Goal: Information Seeking & Learning: Find specific fact

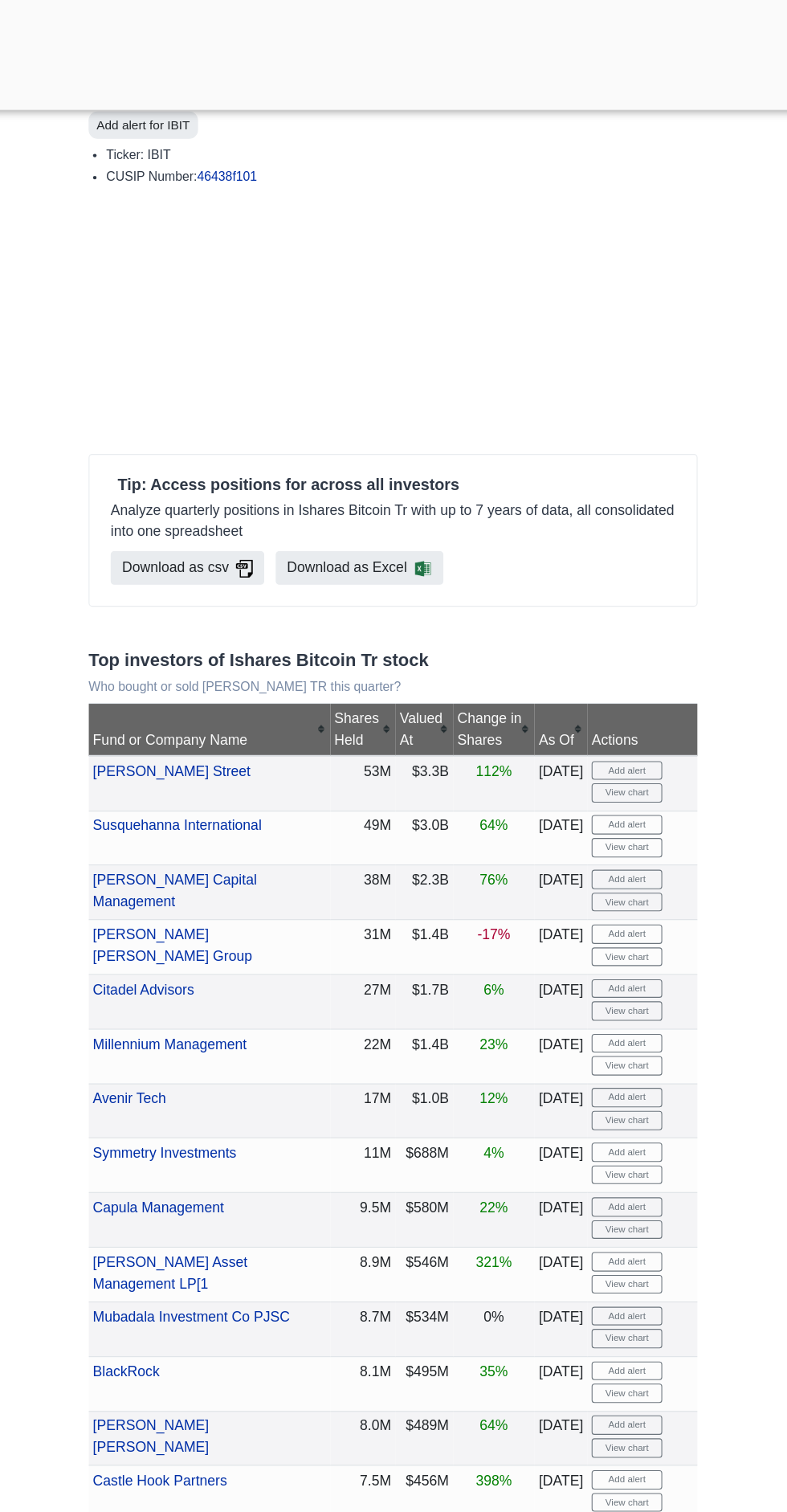
click at [392, 97] on div at bounding box center [394, 97] width 787 height 0
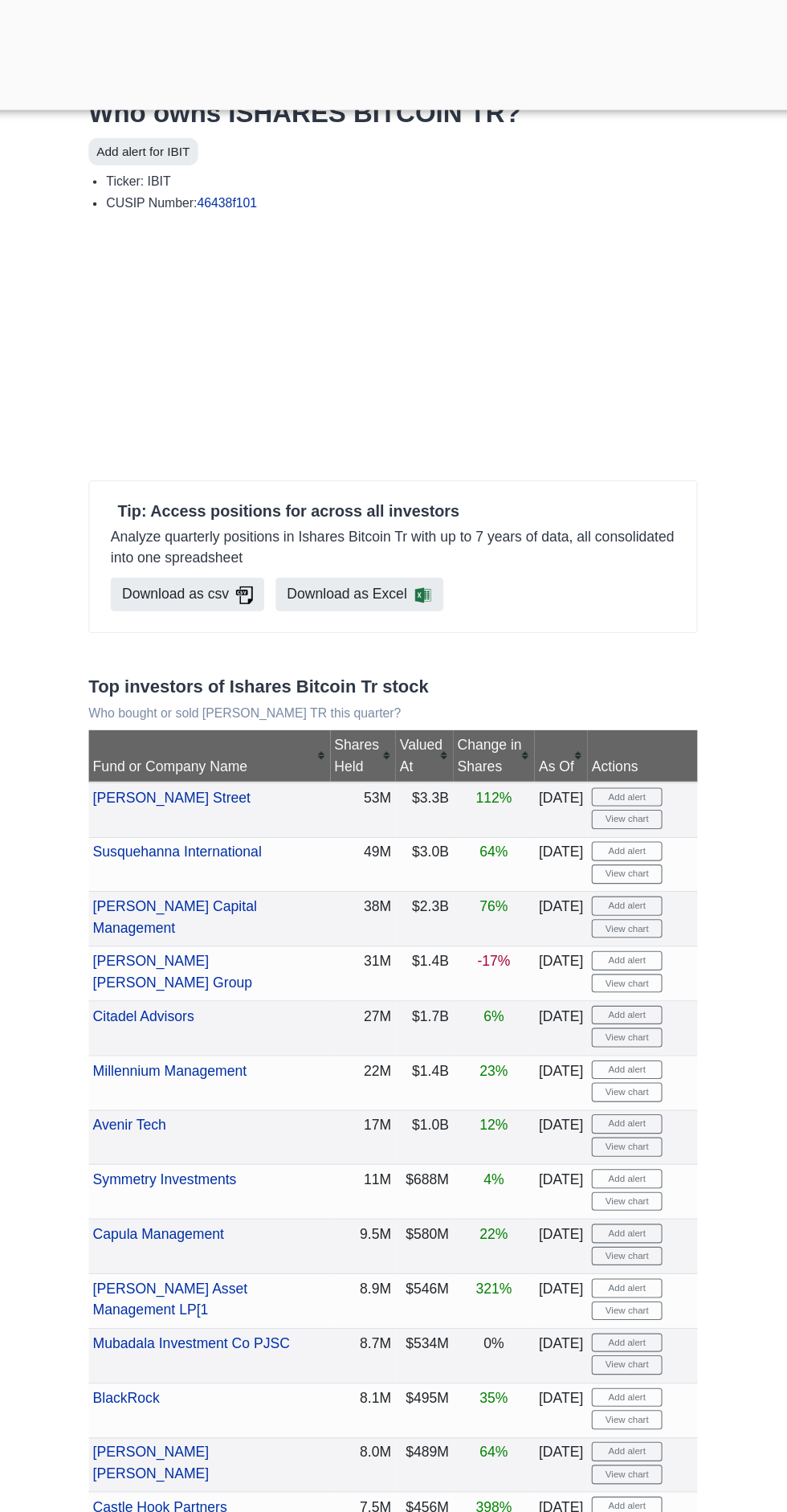
scroll to position [24, 0]
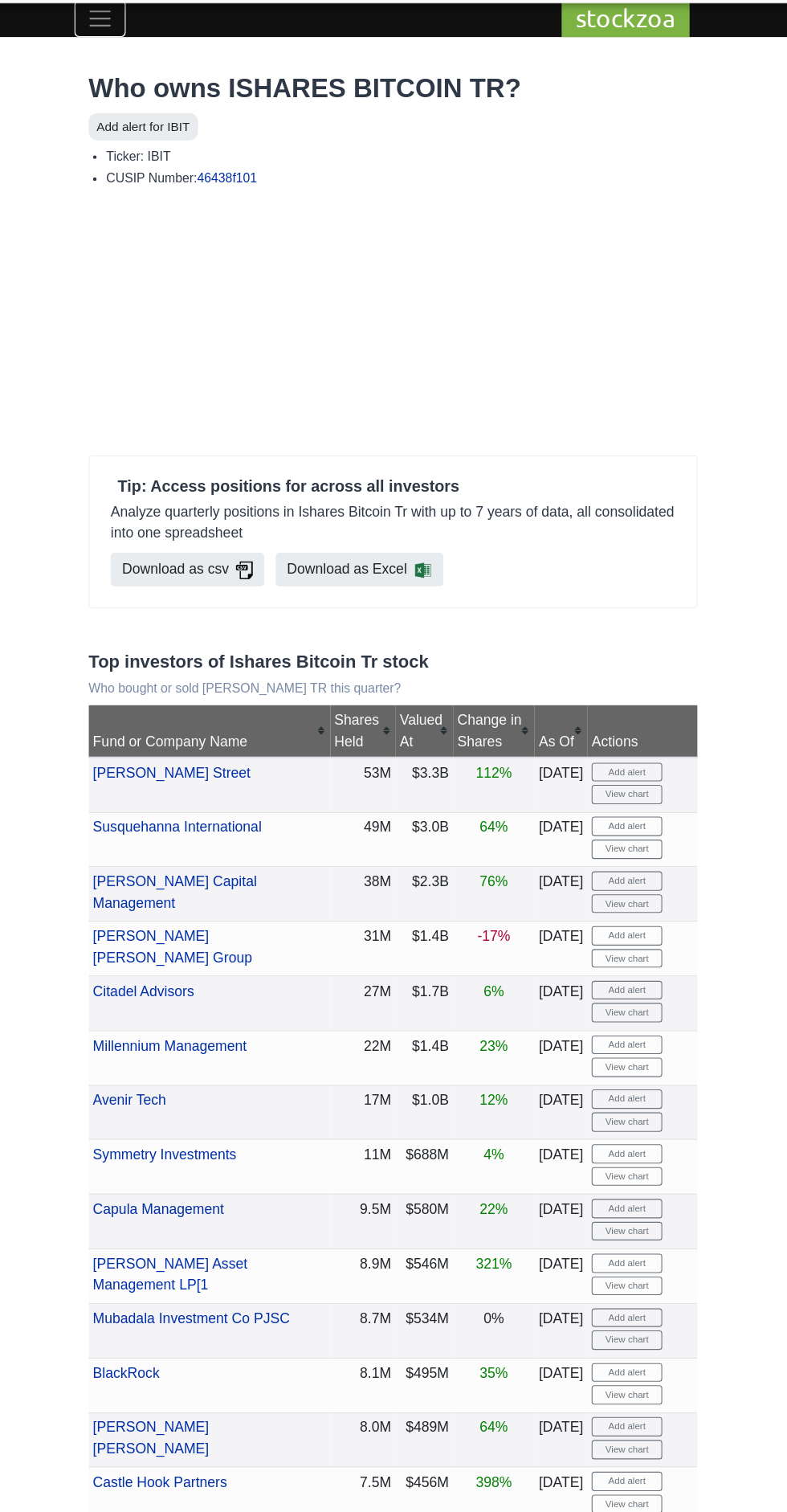
click at [126, 23] on span "Toggle navigation" at bounding box center [126, 18] width 24 height 24
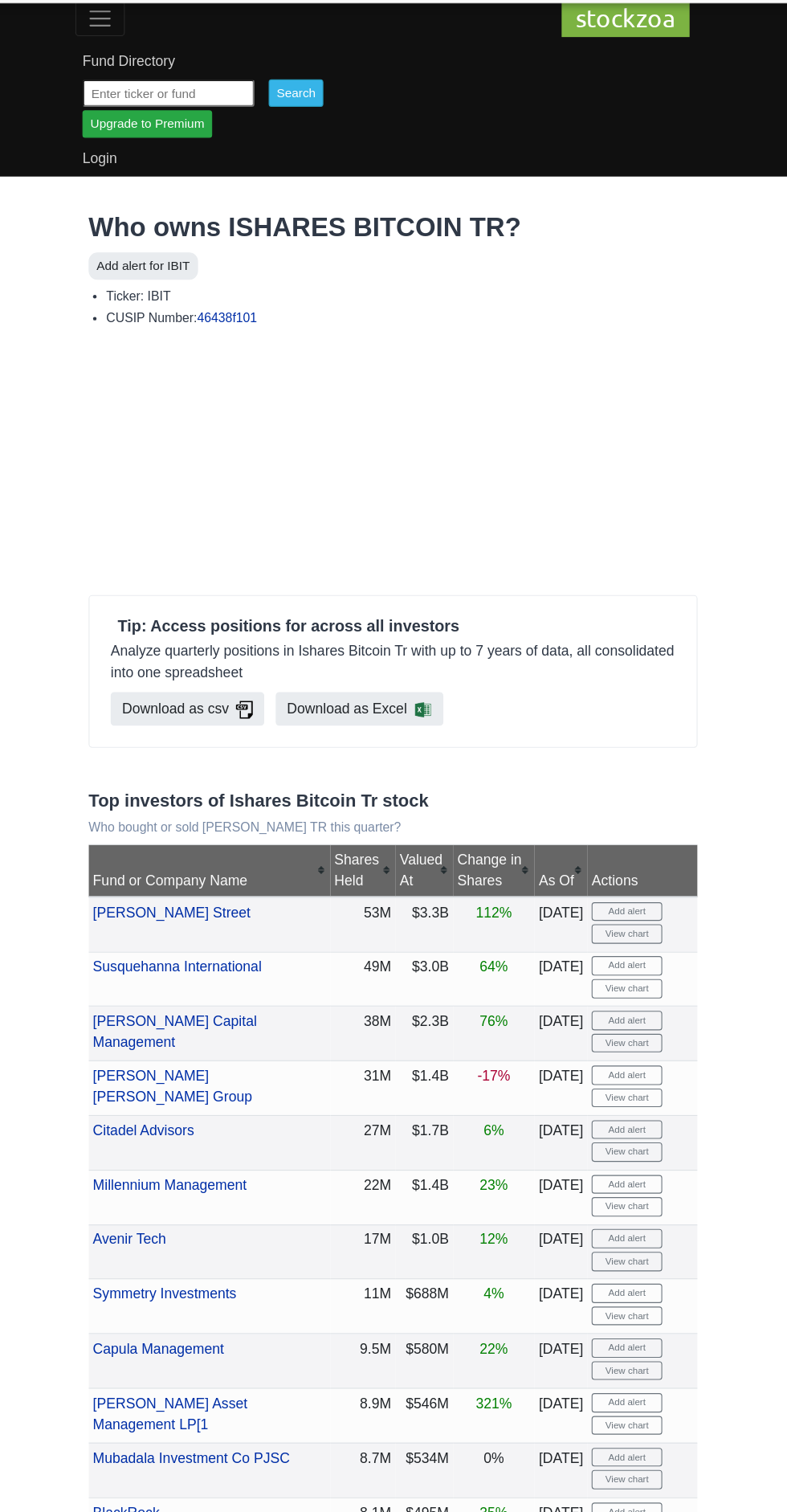
click at [257, 86] on input "text" at bounding box center [190, 86] width 157 height 25
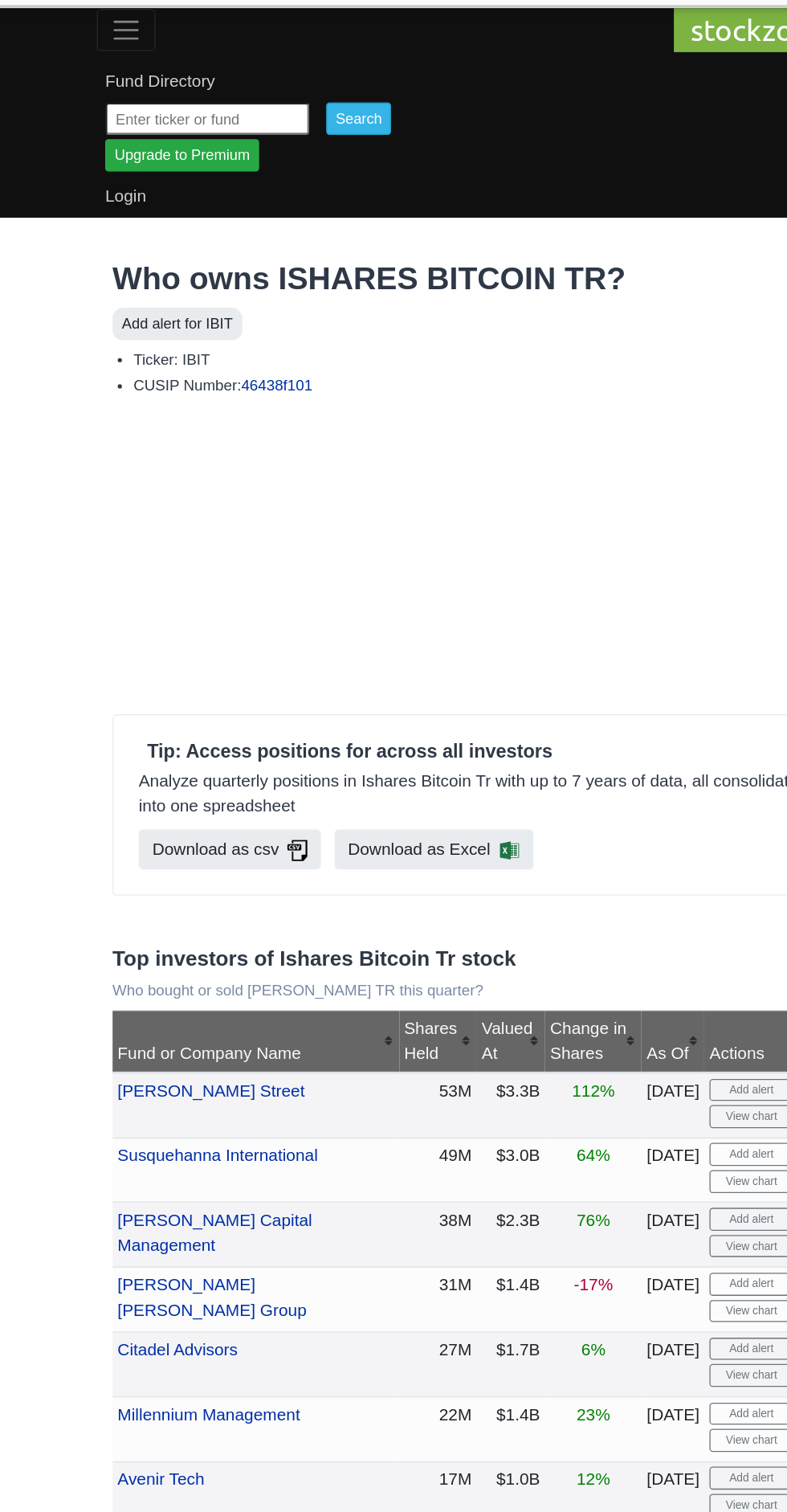
scroll to position [0, 0]
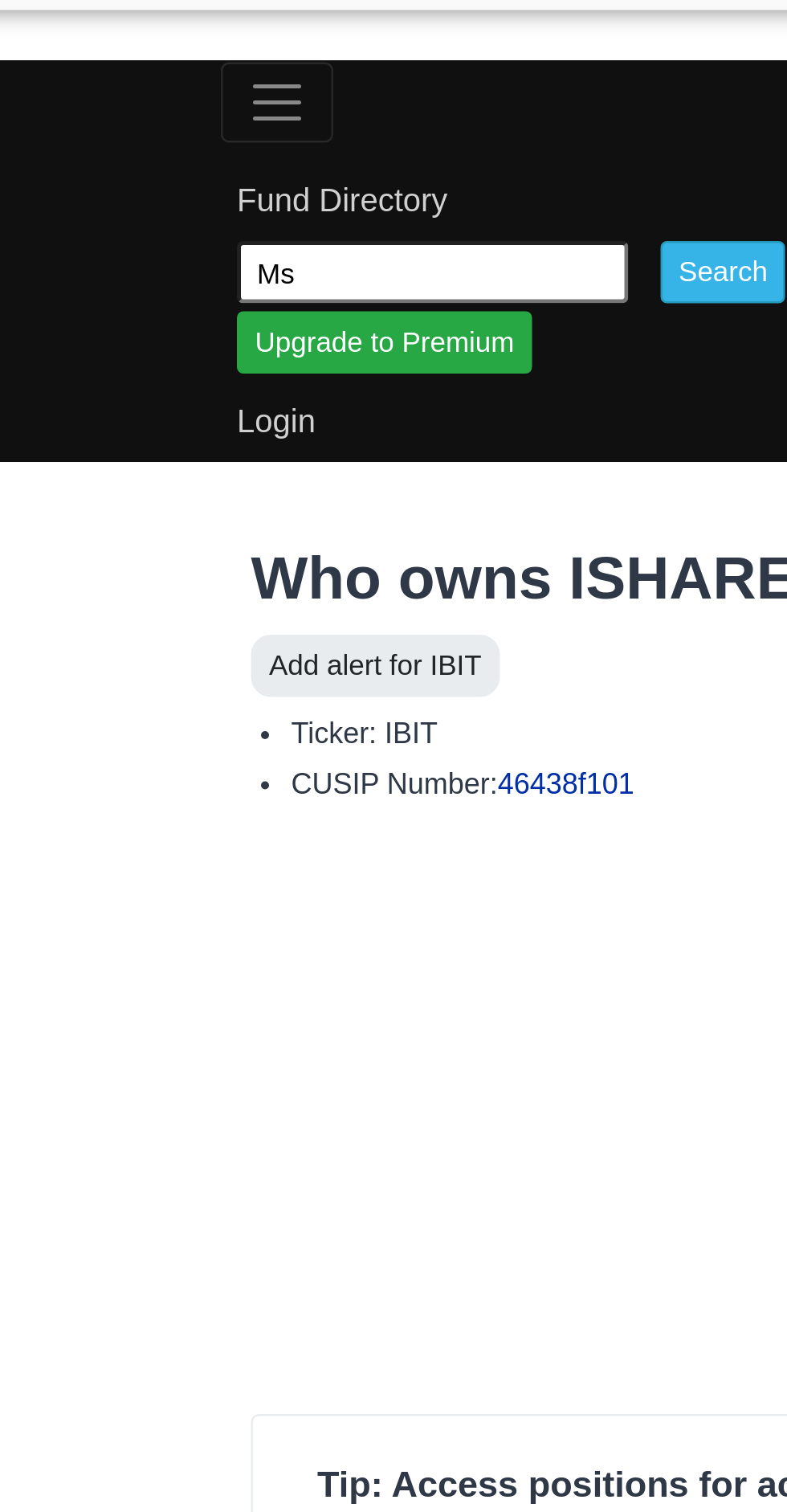
type input "MSTR"
click at [324, 111] on input "Search" at bounding box center [305, 109] width 50 height 25
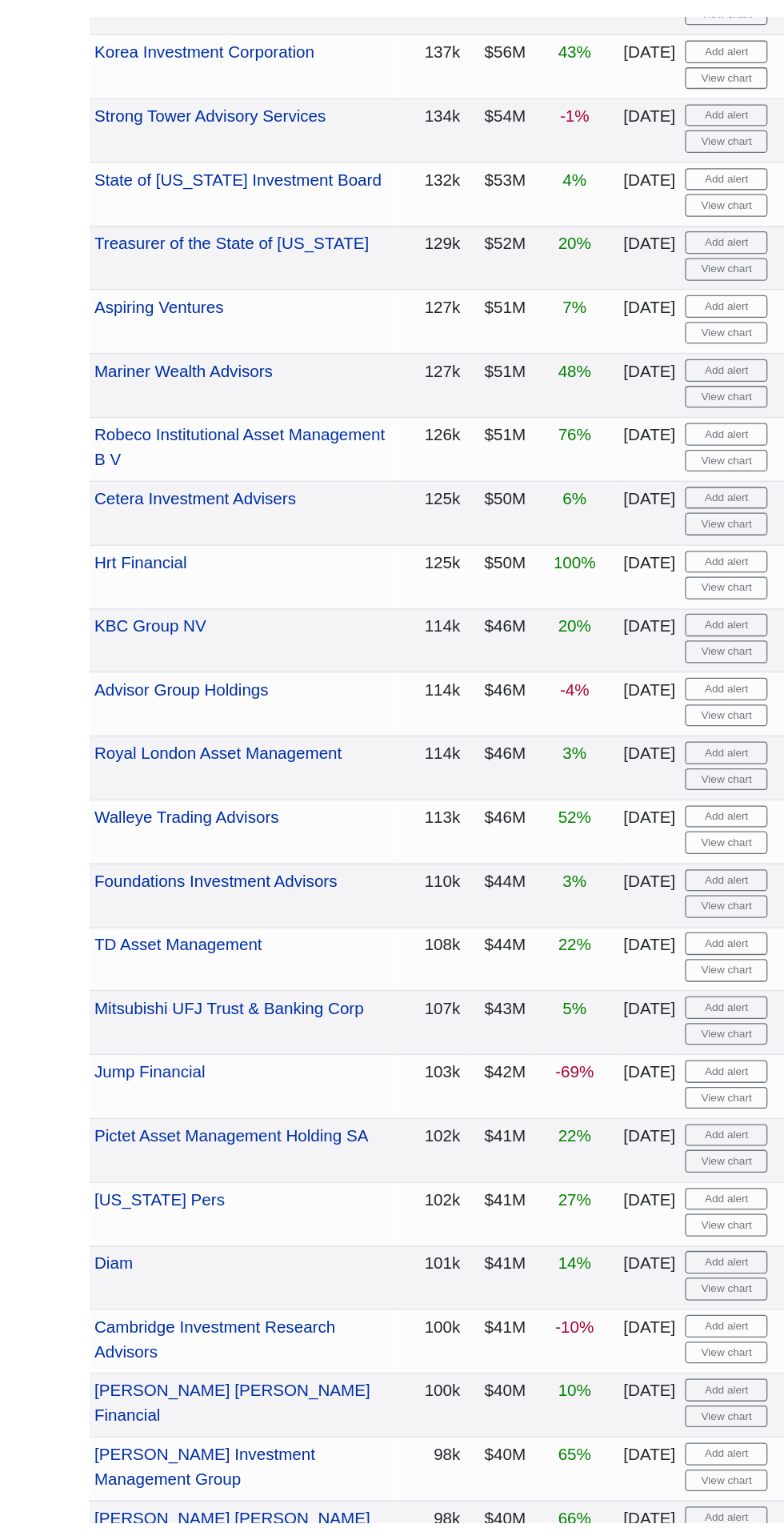
scroll to position [5559, 0]
